Goal: Task Accomplishment & Management: Manage account settings

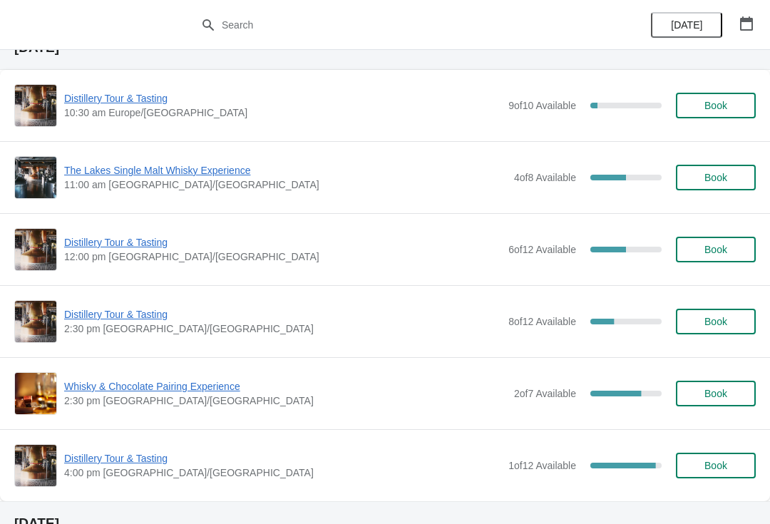
scroll to position [81, 0]
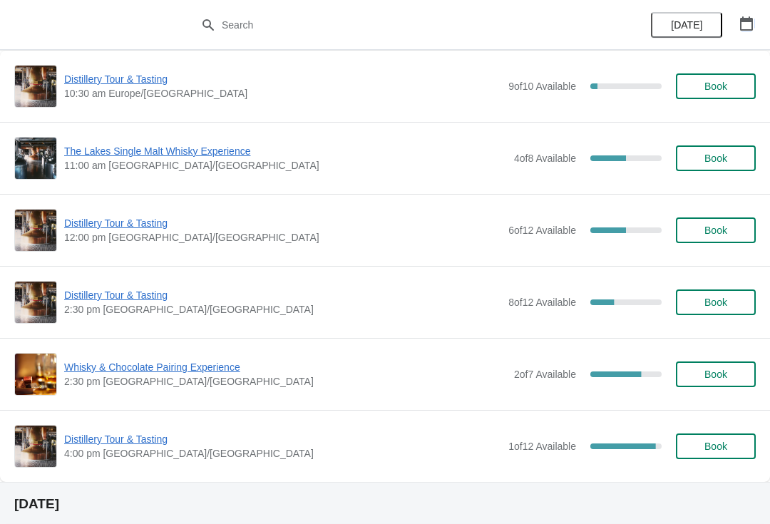
click at [748, 33] on button "button" at bounding box center [746, 24] width 26 height 26
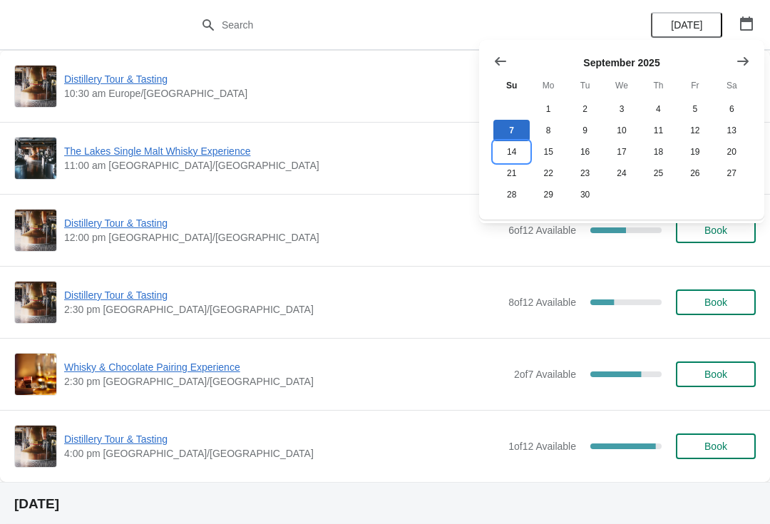
click at [508, 156] on button "14" at bounding box center [511, 151] width 36 height 21
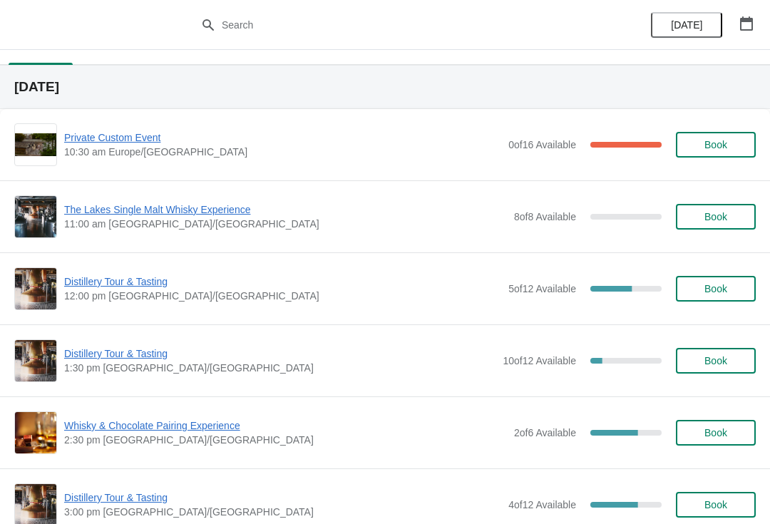
scroll to position [21, 0]
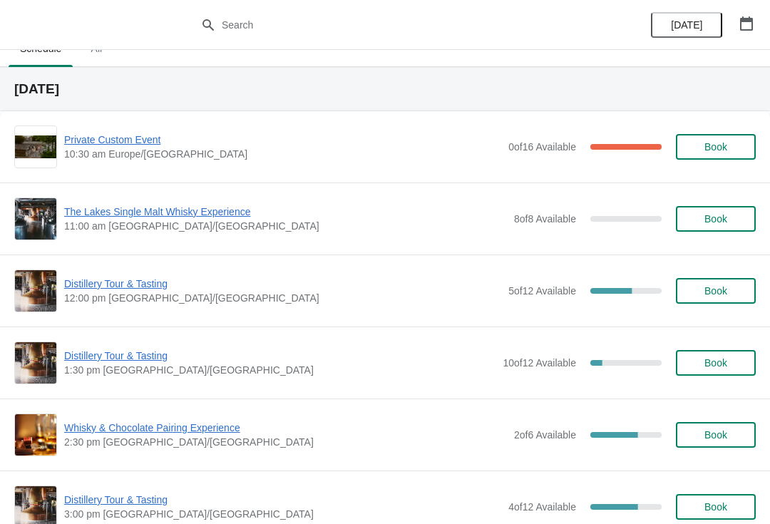
click at [753, 27] on button "button" at bounding box center [746, 24] width 26 height 26
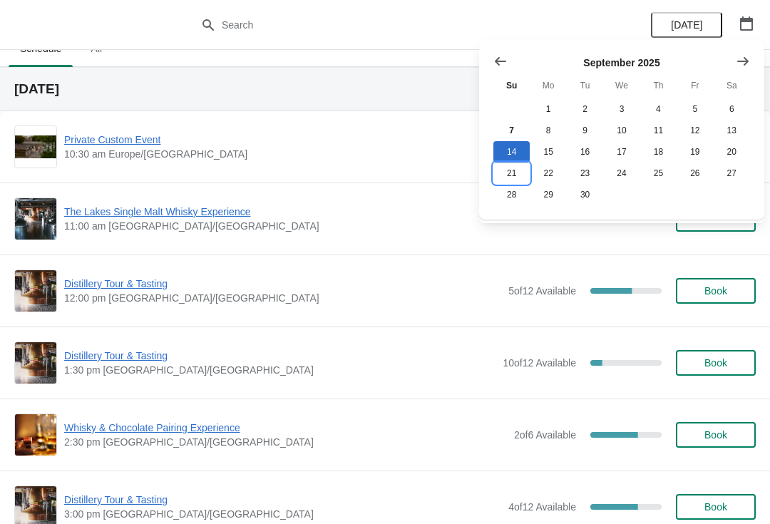
click at [510, 176] on button "21" at bounding box center [511, 172] width 36 height 21
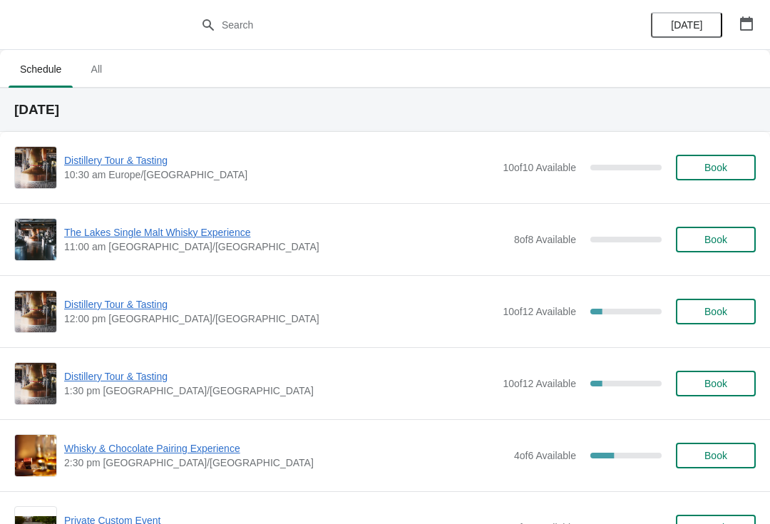
scroll to position [0, 0]
click at [735, 24] on button "button" at bounding box center [746, 24] width 26 height 26
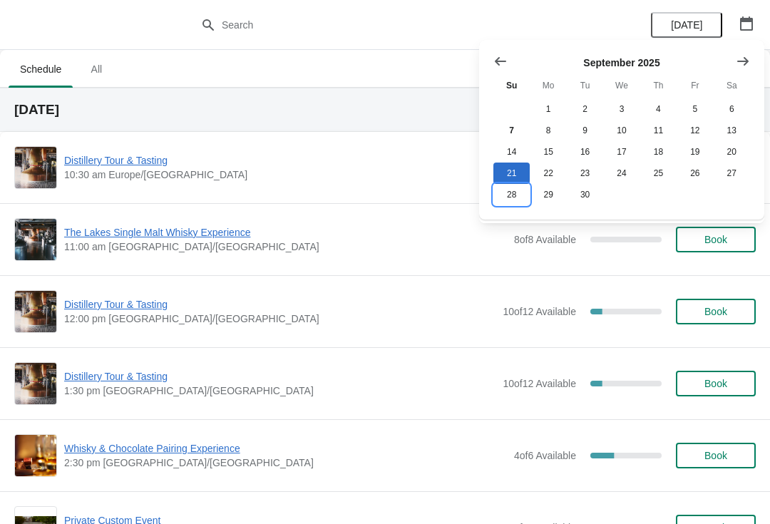
click at [512, 203] on button "28" at bounding box center [511, 194] width 36 height 21
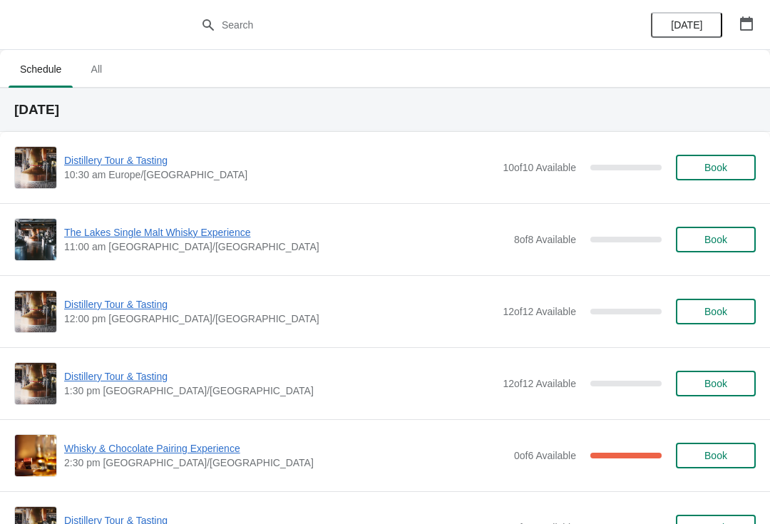
click at [757, 22] on button "button" at bounding box center [746, 24] width 26 height 26
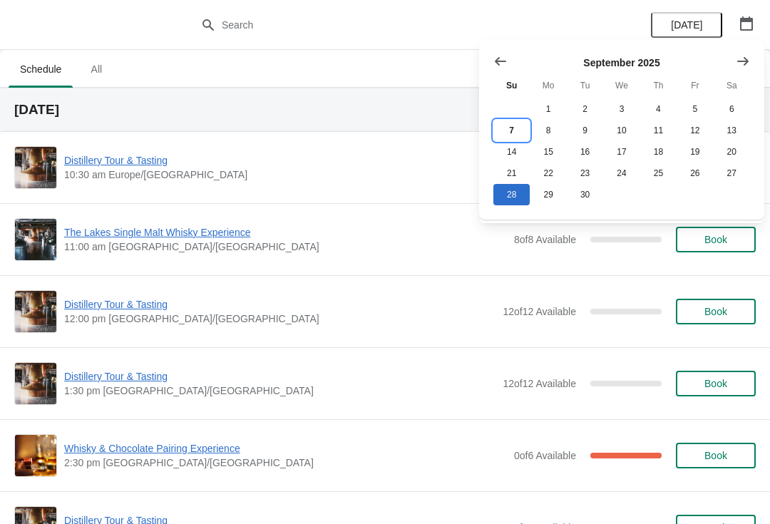
click at [510, 130] on button "7" at bounding box center [511, 130] width 36 height 21
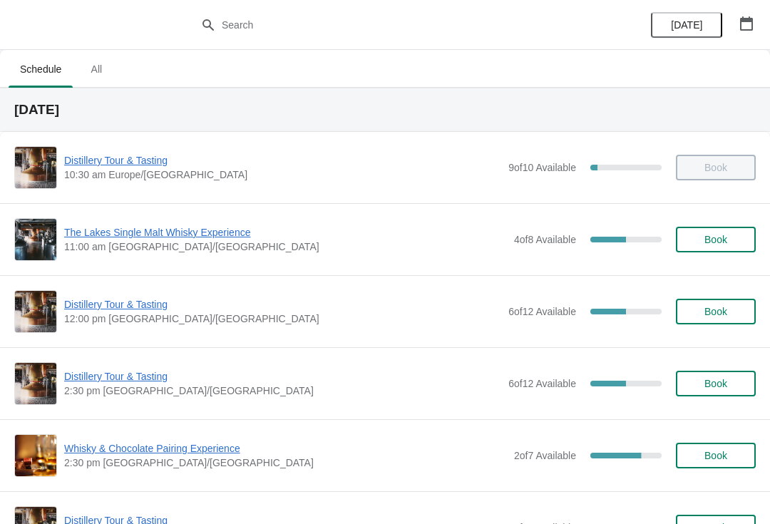
click at [734, 367] on div "Distillery Tour & Tasting 2:30 pm Europe/London 6 of 12 Available 50 % Book" at bounding box center [384, 383] width 741 height 43
click at [710, 378] on span "Book" at bounding box center [715, 383] width 23 height 11
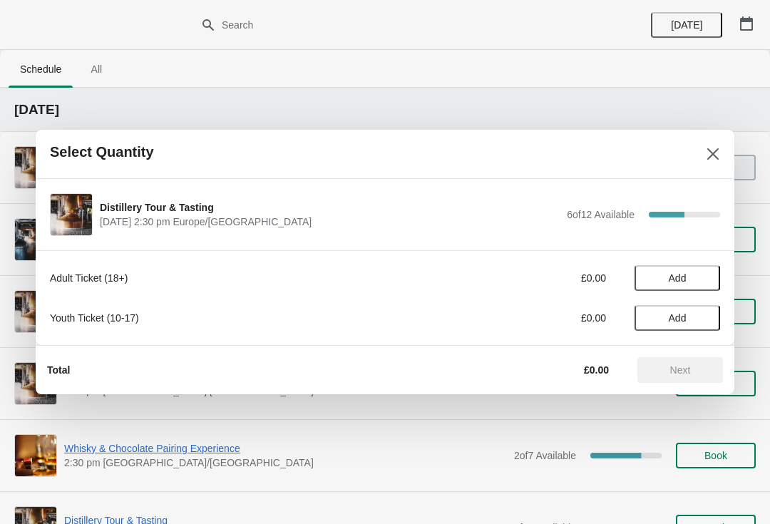
click at [692, 269] on button "Add" at bounding box center [677, 278] width 86 height 26
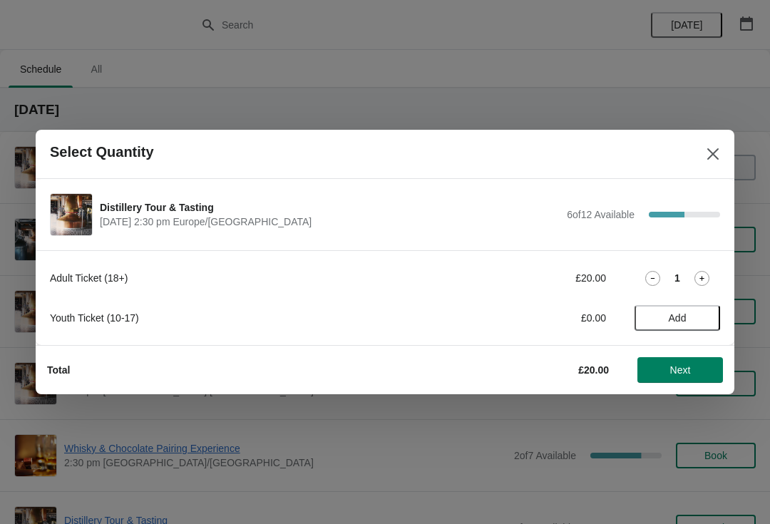
click at [681, 367] on span "Next" at bounding box center [680, 369] width 21 height 11
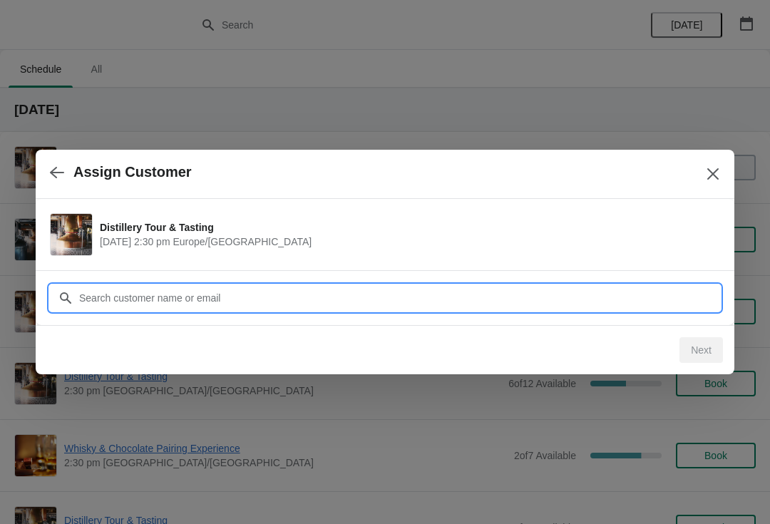
click at [390, 291] on input "Customer" at bounding box center [398, 298] width 641 height 26
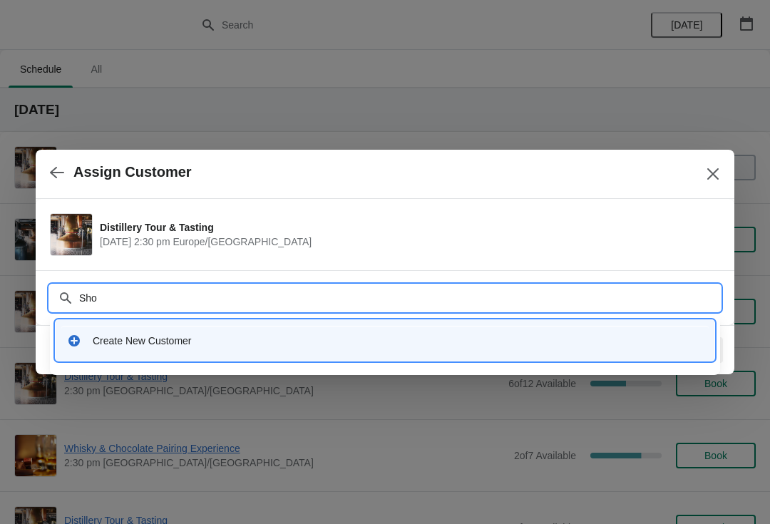
type input "Shop"
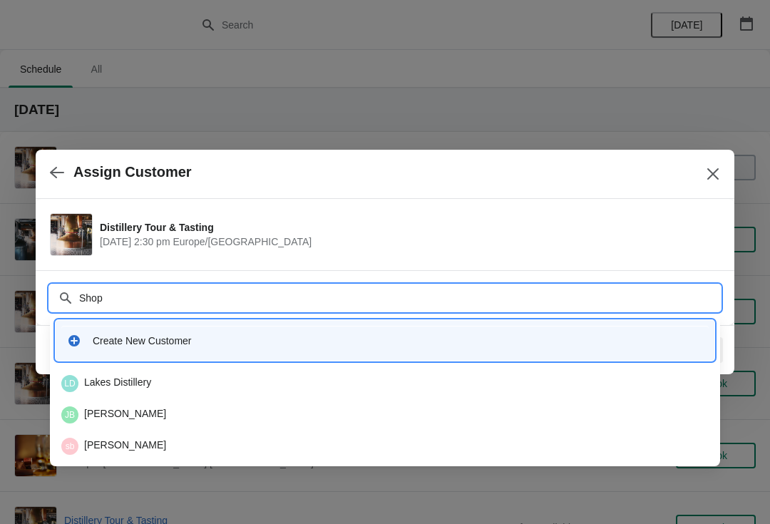
click at [137, 383] on div "LD Lakes Distillery" at bounding box center [384, 383] width 647 height 17
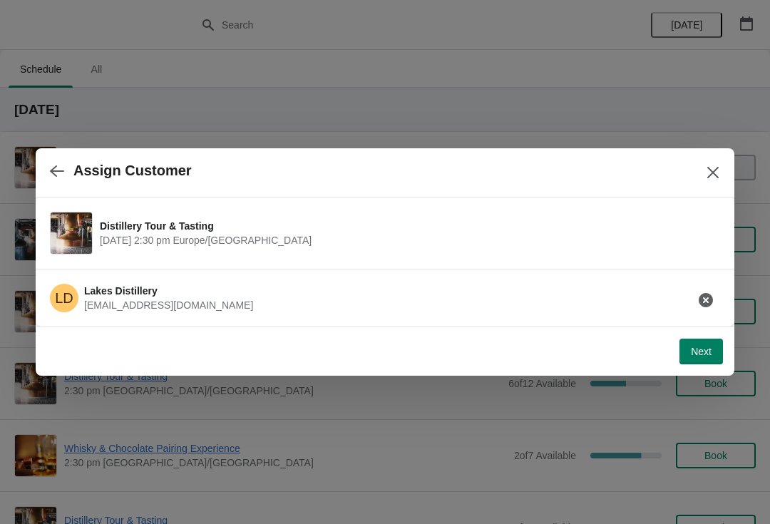
click at [702, 336] on div "Next" at bounding box center [381, 348] width 681 height 31
click at [691, 351] on span "Next" at bounding box center [701, 351] width 21 height 11
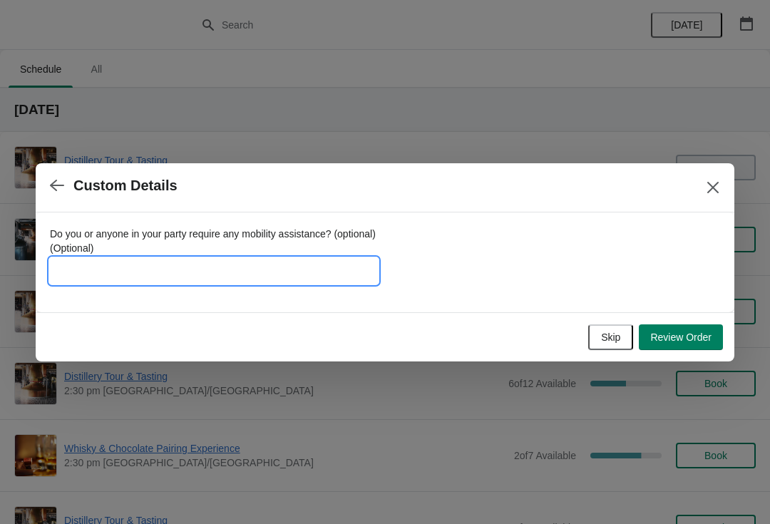
click at [299, 258] on input "Do you or anyone in your party require any mobility assistance? (optional) (Opt…" at bounding box center [214, 271] width 328 height 26
type input "NO ONE"
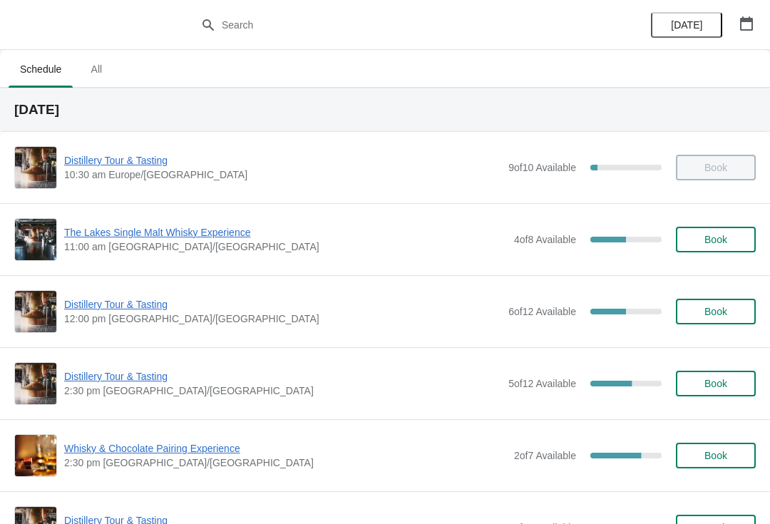
scroll to position [19, 0]
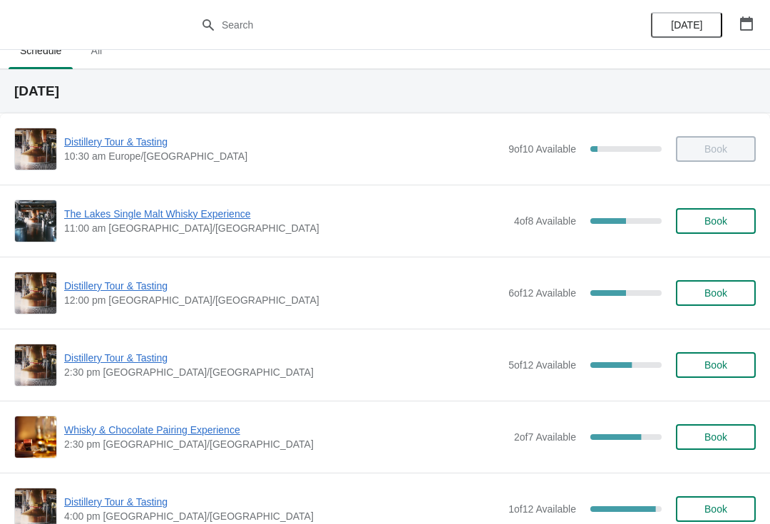
click at [128, 364] on span "Distillery Tour & Tasting" at bounding box center [282, 358] width 437 height 14
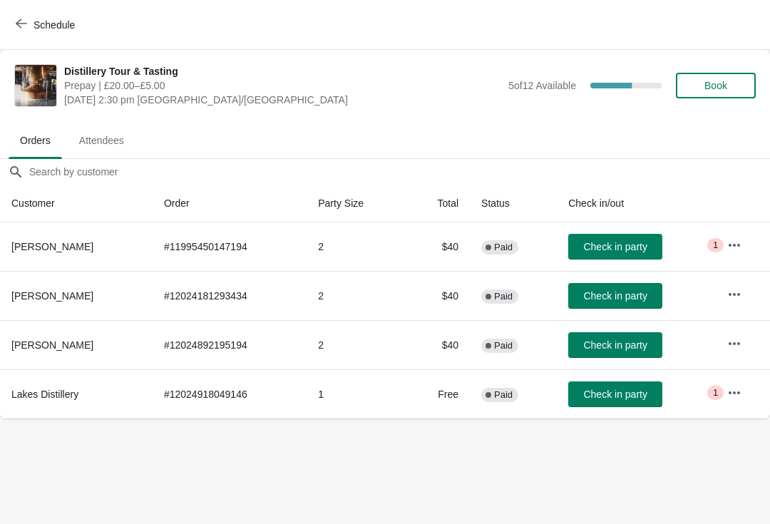
click at [733, 341] on icon "button" at bounding box center [734, 343] width 14 height 14
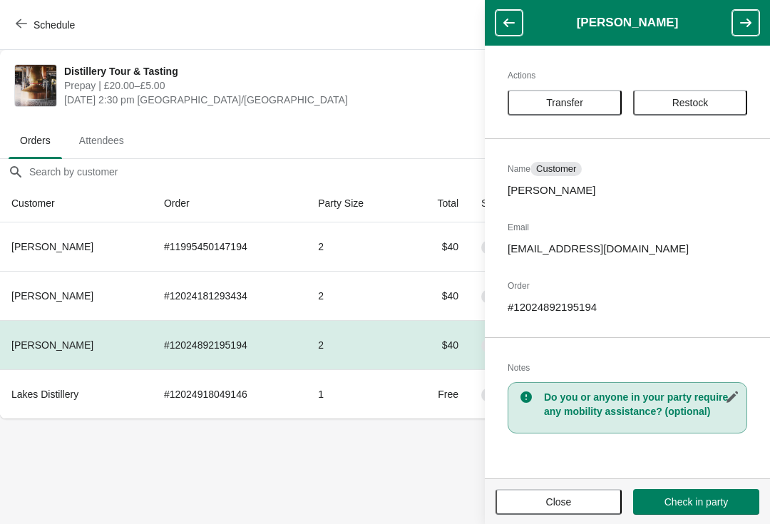
click at [549, 103] on span "Transfer" at bounding box center [564, 102] width 37 height 11
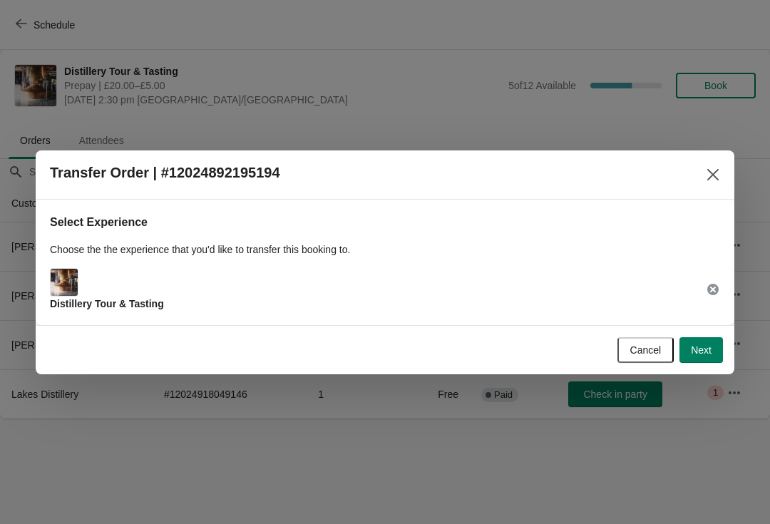
click at [707, 337] on button "Next" at bounding box center [700, 350] width 43 height 26
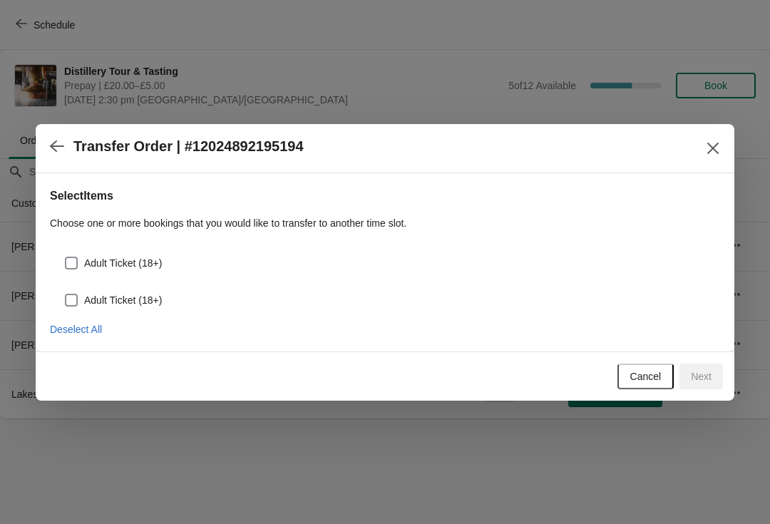
click at [71, 260] on span at bounding box center [71, 263] width 13 height 13
click at [66, 257] on input "Adult Ticket (18+)" at bounding box center [65, 257] width 1 height 1
checkbox input "true"
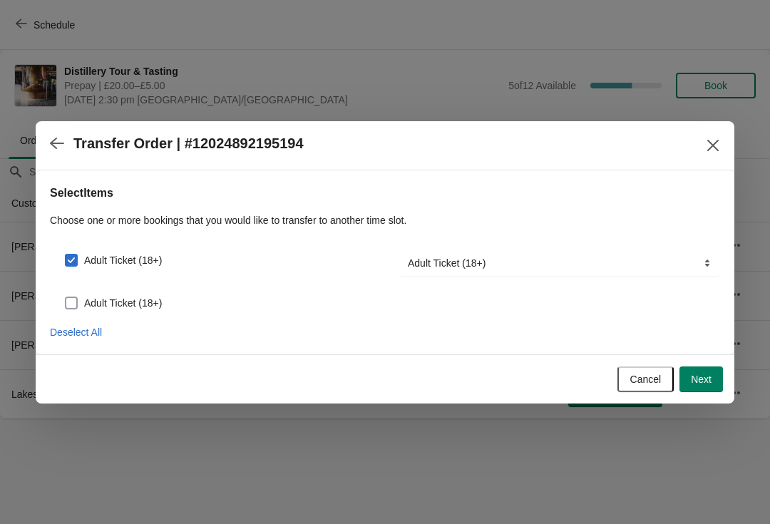
click at [71, 299] on span at bounding box center [71, 302] width 13 height 13
click at [66, 297] on input "Adult Ticket (18+)" at bounding box center [65, 296] width 1 height 1
checkbox input "true"
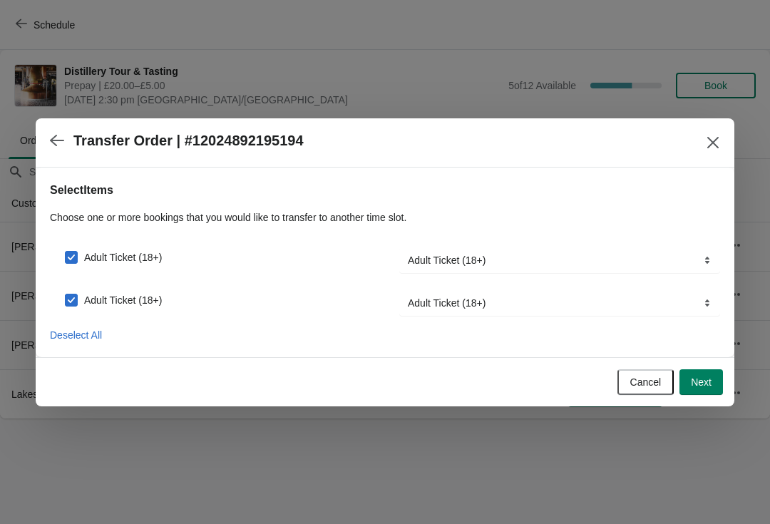
click at [701, 389] on button "Next" at bounding box center [700, 382] width 43 height 26
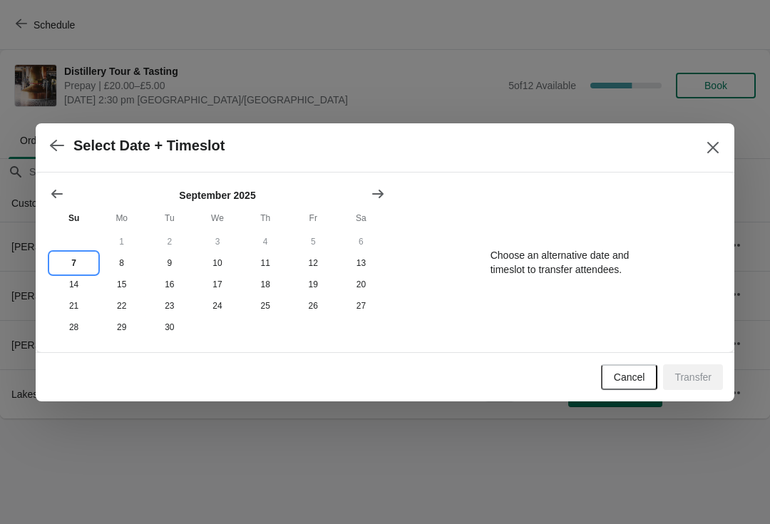
click at [70, 256] on button "7" at bounding box center [74, 262] width 48 height 21
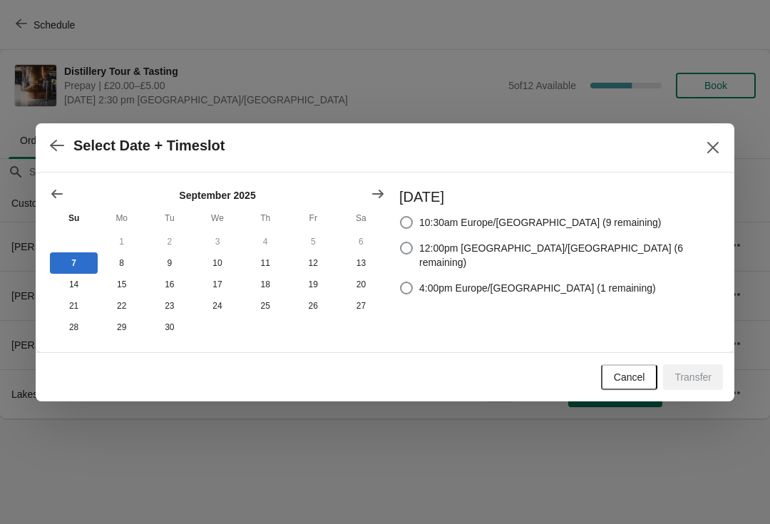
click at [413, 249] on span at bounding box center [406, 248] width 13 height 13
click at [401, 242] on input "12:00pm [GEOGRAPHIC_DATA]/[GEOGRAPHIC_DATA] (6 remaining)" at bounding box center [400, 242] width 1 height 1
radio input "true"
click at [684, 375] on span "Transfer" at bounding box center [692, 376] width 37 height 11
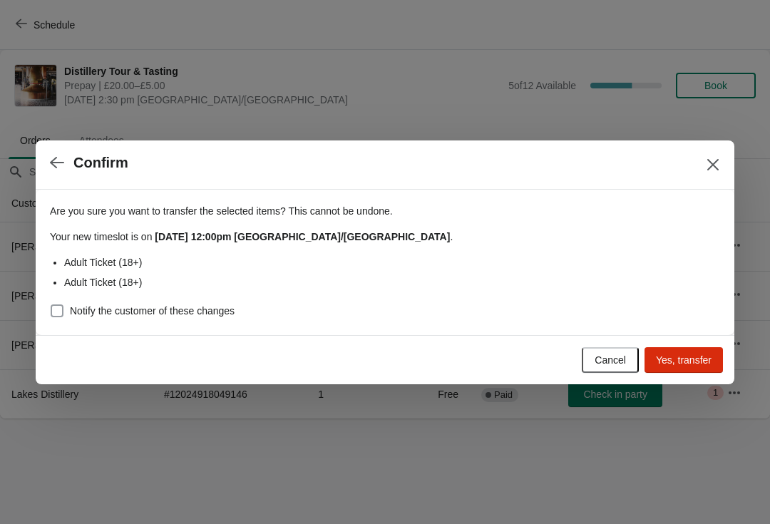
click at [61, 310] on span at bounding box center [57, 310] width 13 height 13
click at [51, 305] on input "Notify the customer of these changes" at bounding box center [51, 304] width 1 height 1
checkbox input "true"
click at [680, 363] on span "Yes, transfer" at bounding box center [684, 359] width 56 height 11
